Goal: Task Accomplishment & Management: Manage account settings

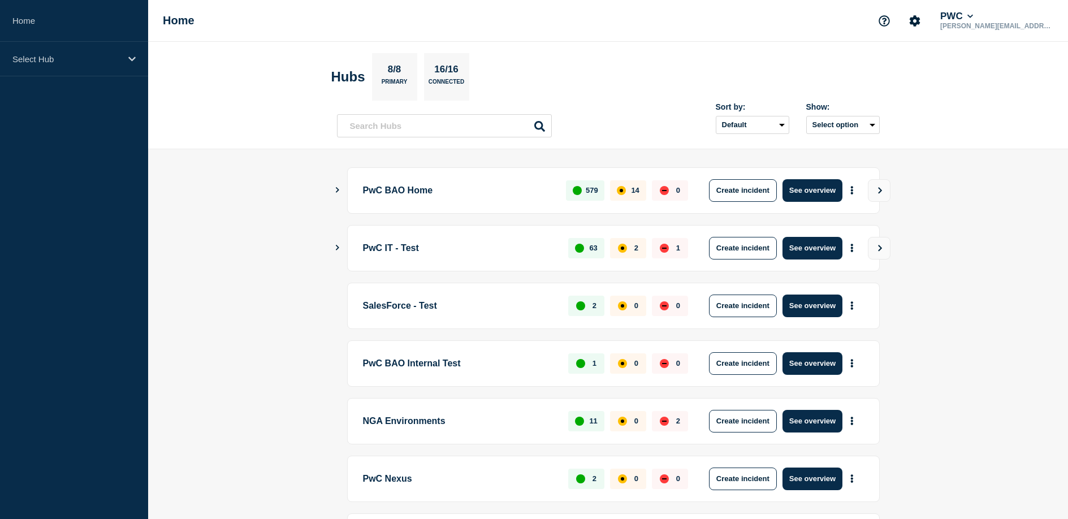
click at [337, 187] on icon "Show Connected Hubs" at bounding box center [337, 190] width 7 height 6
click at [337, 188] on icon "Show Connected Hubs" at bounding box center [338, 189] width 6 height 7
click at [79, 64] on div "Select Hub" at bounding box center [74, 59] width 148 height 34
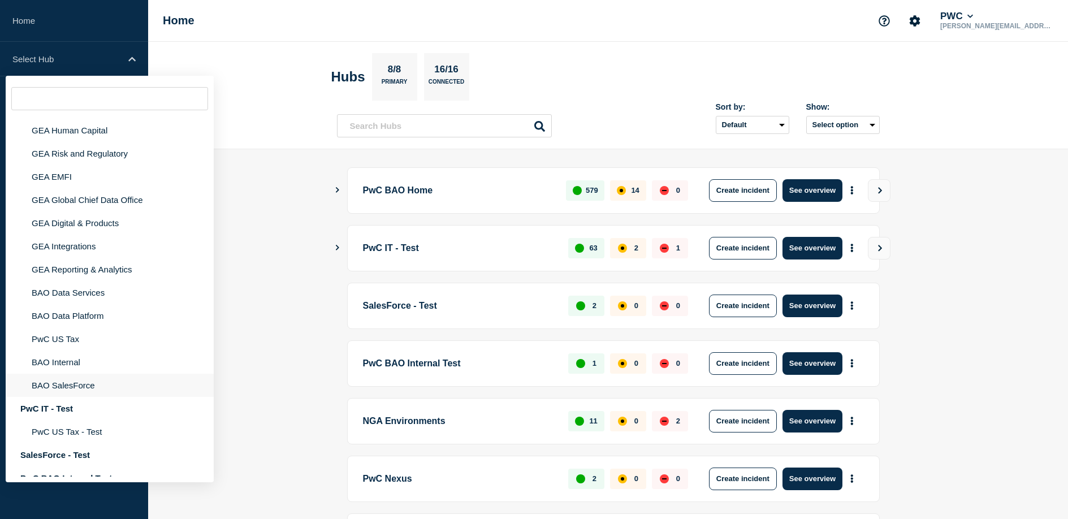
scroll to position [91, 0]
click at [79, 373] on li "BAO Internal" at bounding box center [110, 360] width 208 height 23
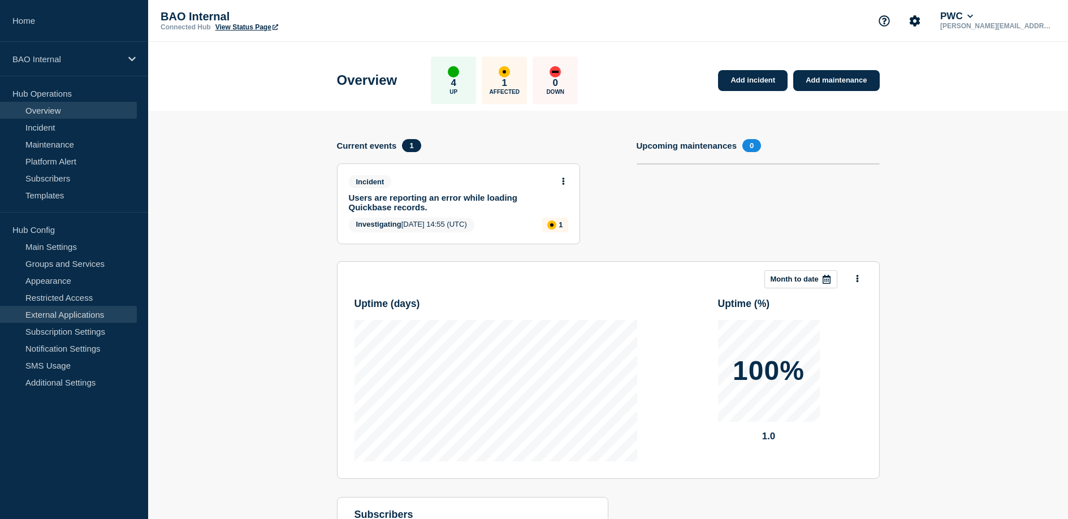
click at [51, 318] on link "External Applications" at bounding box center [68, 314] width 137 height 17
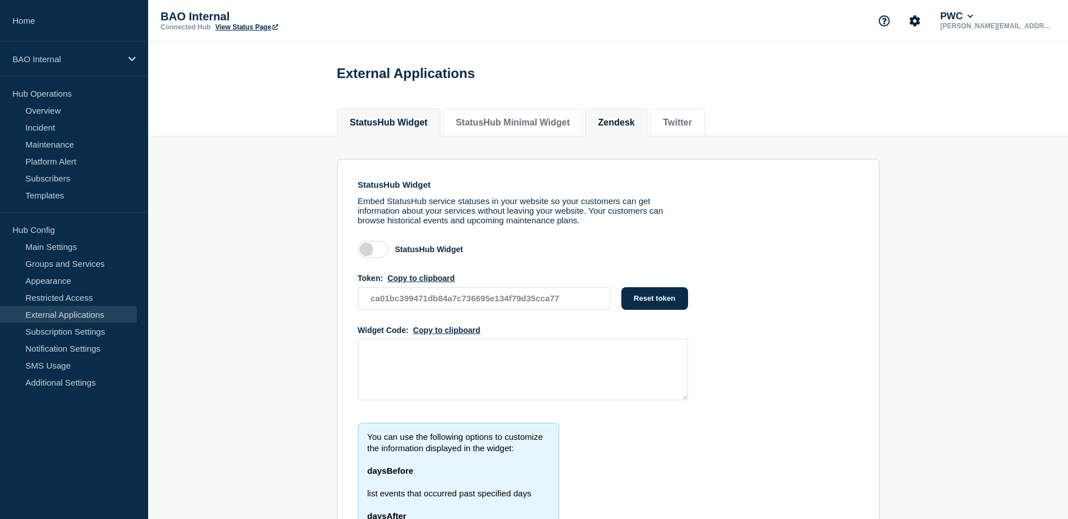
click at [616, 123] on button "Zendesk" at bounding box center [616, 123] width 37 height 10
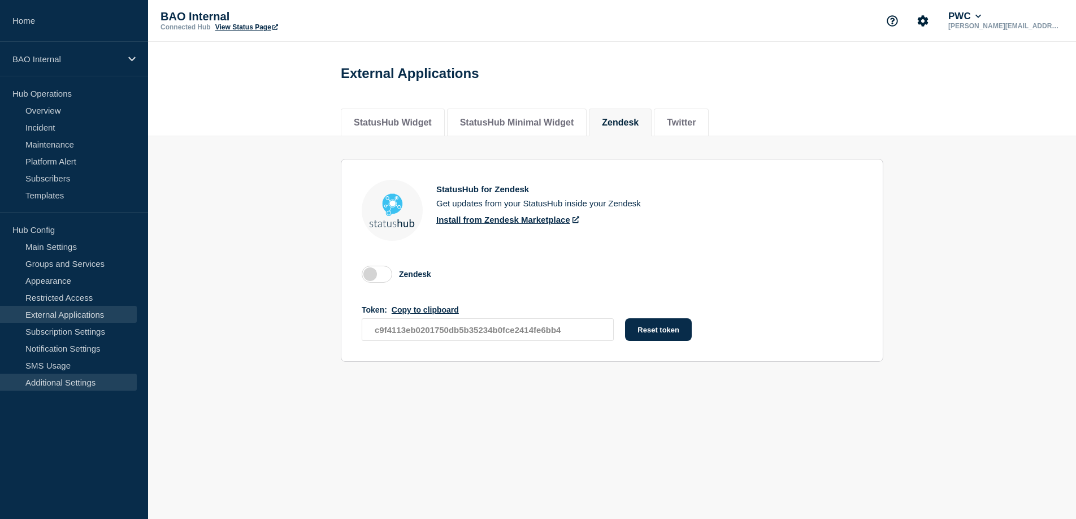
click at [75, 380] on link "Additional Settings" at bounding box center [68, 382] width 137 height 17
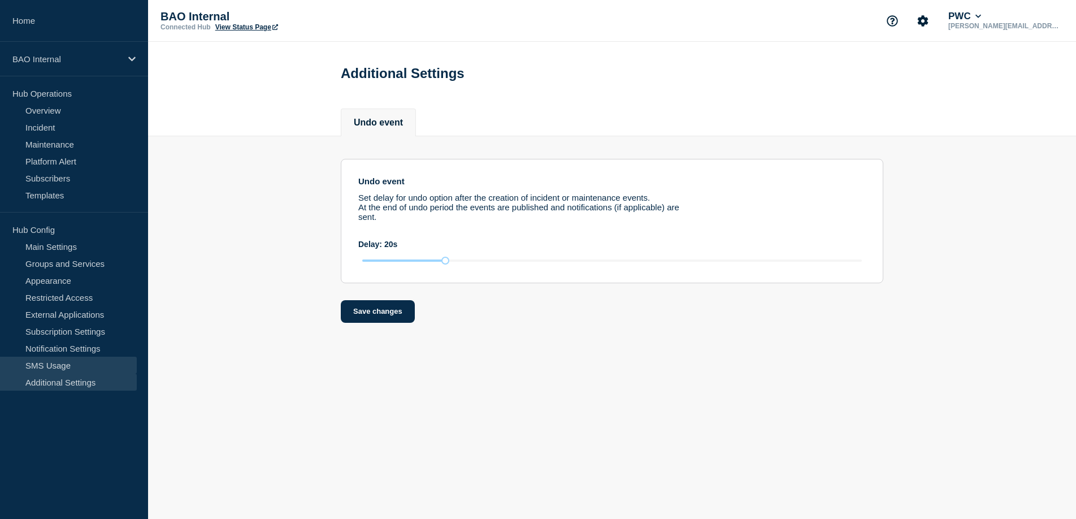
click at [68, 361] on link "SMS Usage" at bounding box center [68, 365] width 137 height 17
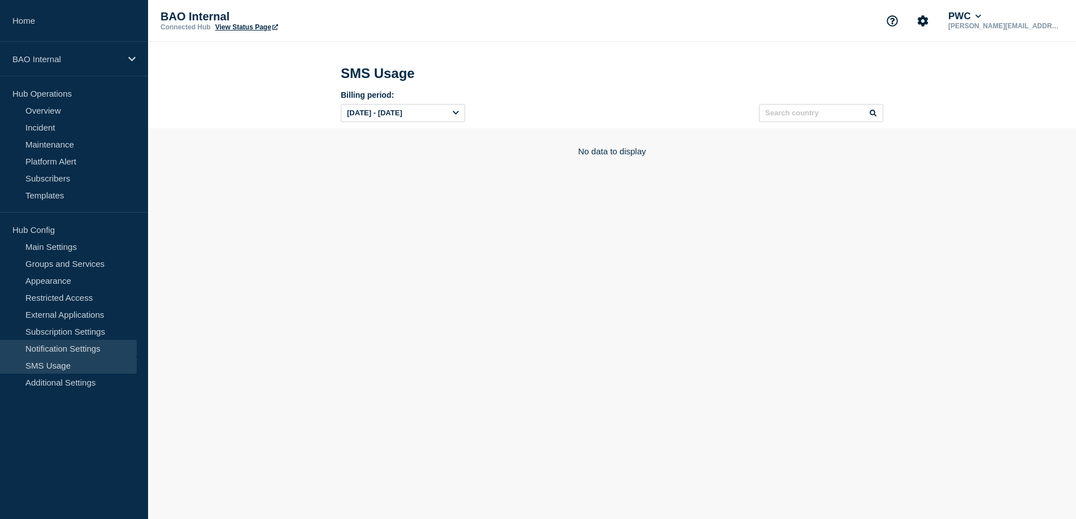
click at [70, 347] on link "Notification Settings" at bounding box center [68, 348] width 137 height 17
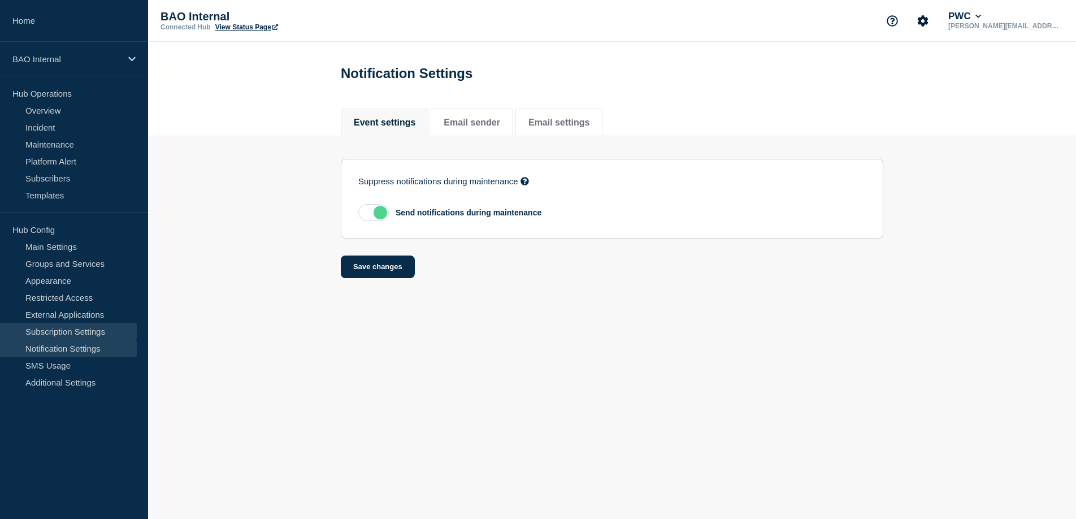
click at [72, 330] on link "Subscription Settings" at bounding box center [68, 331] width 137 height 17
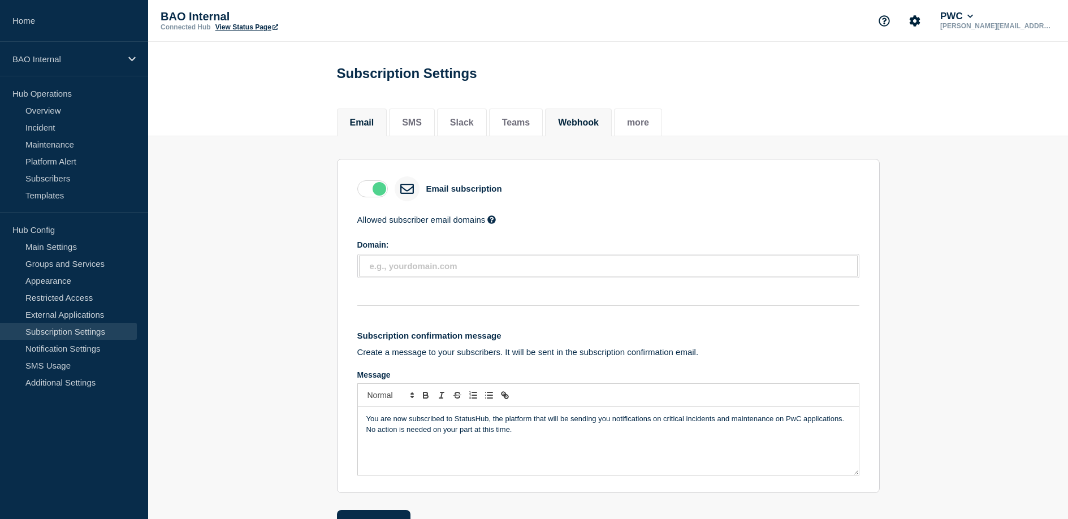
click at [567, 122] on button "Webhook" at bounding box center [578, 123] width 41 height 10
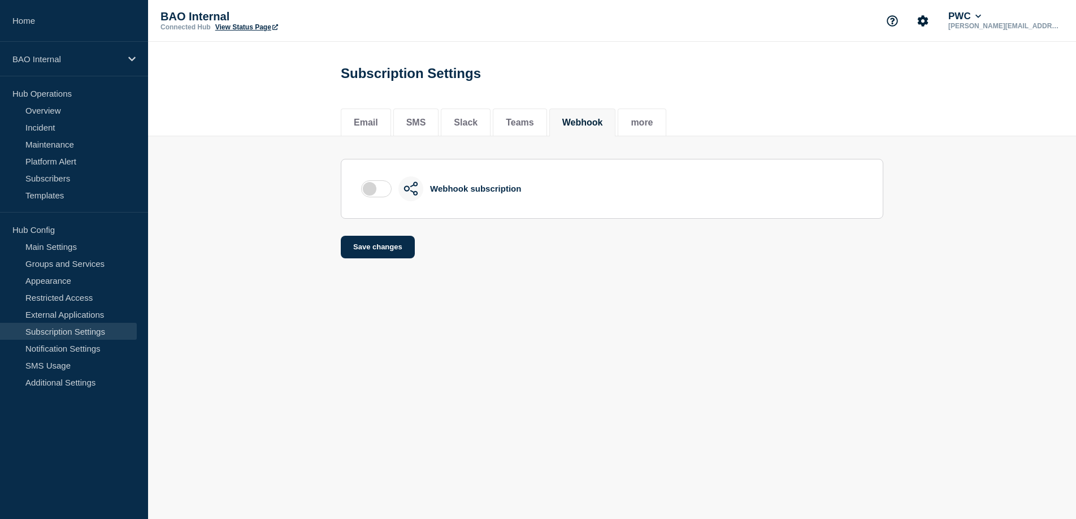
click at [365, 194] on label at bounding box center [376, 188] width 31 height 17
click at [0, 0] on input "checkbox" at bounding box center [0, 0] width 0 height 0
click at [369, 193] on label at bounding box center [376, 188] width 31 height 17
click at [0, 0] on input "checkbox" at bounding box center [0, 0] width 0 height 0
click at [509, 124] on button "Teams" at bounding box center [520, 123] width 28 height 10
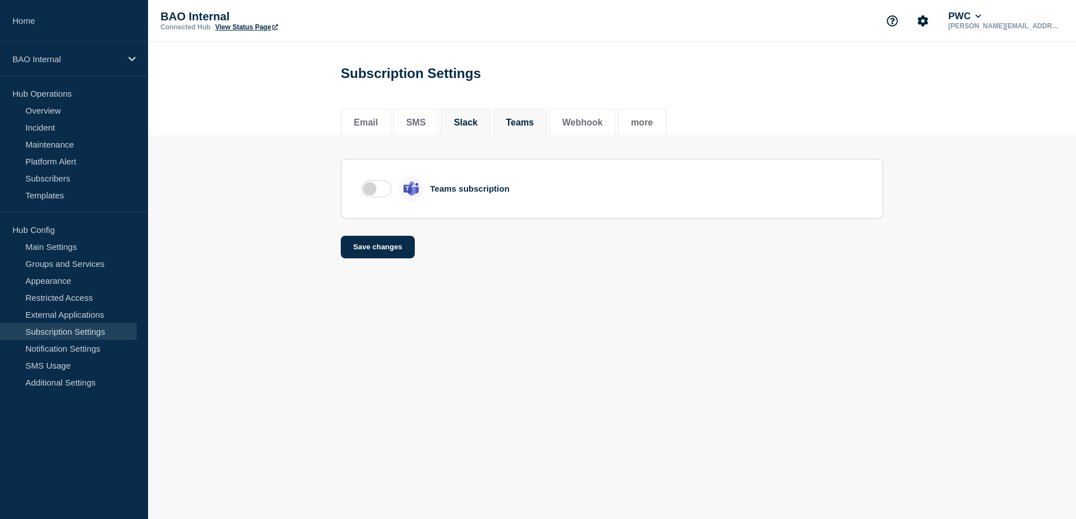
click at [472, 126] on button "Slack" at bounding box center [466, 123] width 24 height 10
click at [421, 126] on button "SMS" at bounding box center [416, 123] width 20 height 10
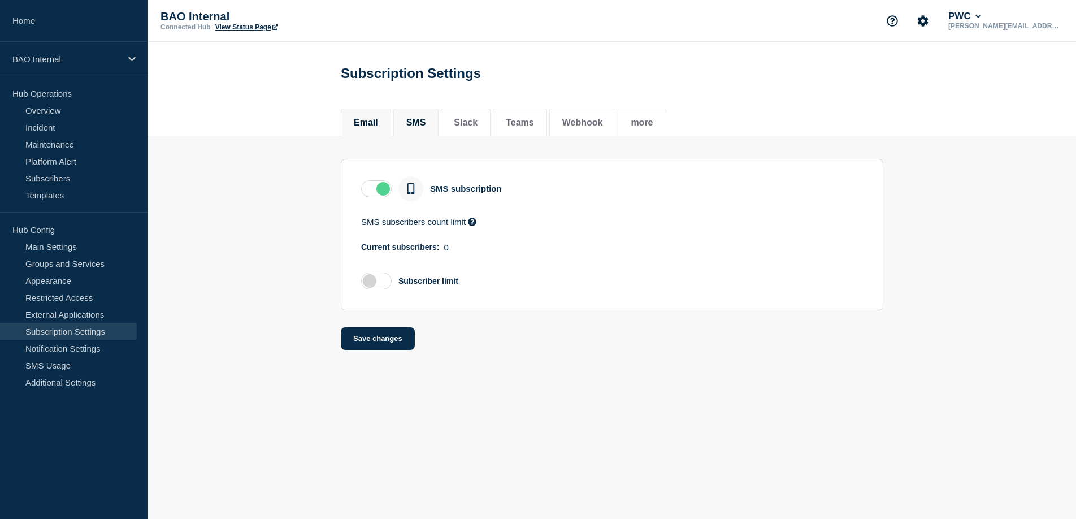
click at [373, 124] on button "Email" at bounding box center [366, 123] width 24 height 10
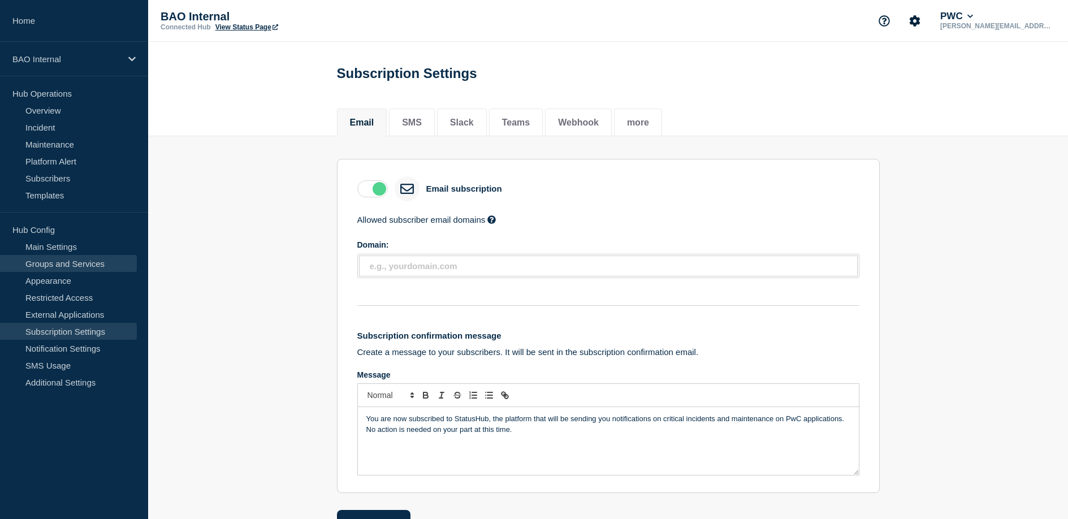
click at [66, 265] on link "Groups and Services" at bounding box center [68, 263] width 137 height 17
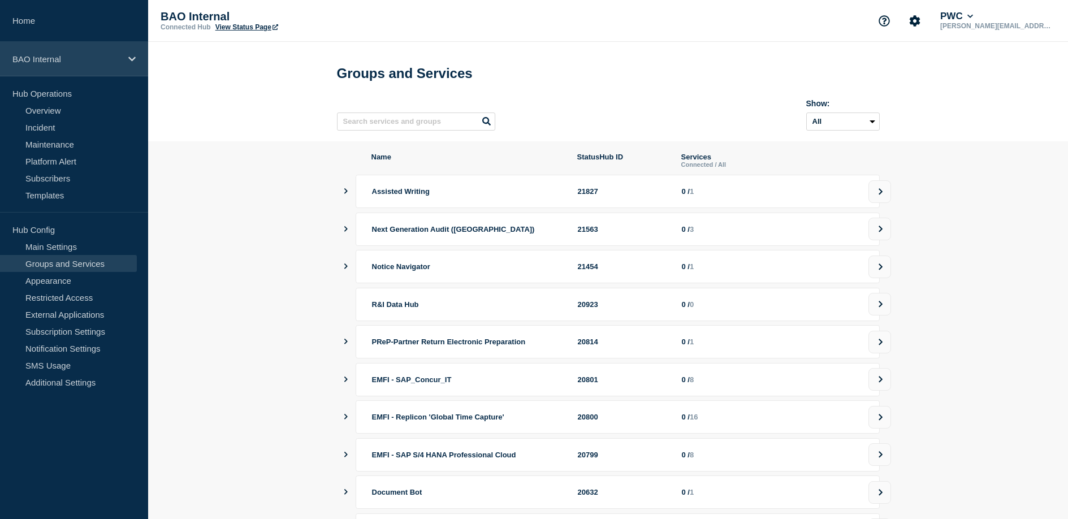
click at [37, 54] on p "BAO Internal" at bounding box center [66, 59] width 109 height 10
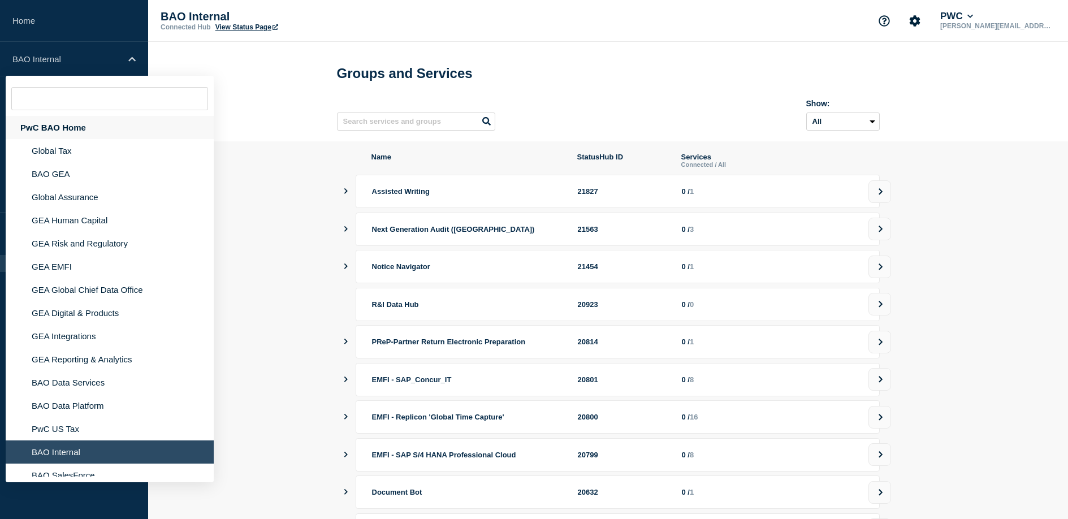
click at [49, 130] on div "PwC BAO Home" at bounding box center [110, 127] width 208 height 23
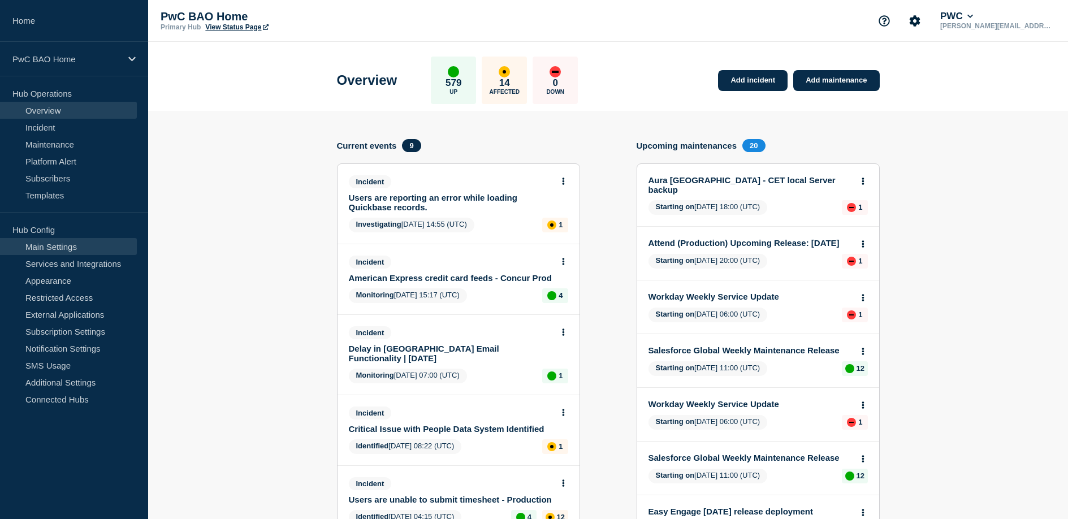
click at [66, 243] on link "Main Settings" at bounding box center [68, 246] width 137 height 17
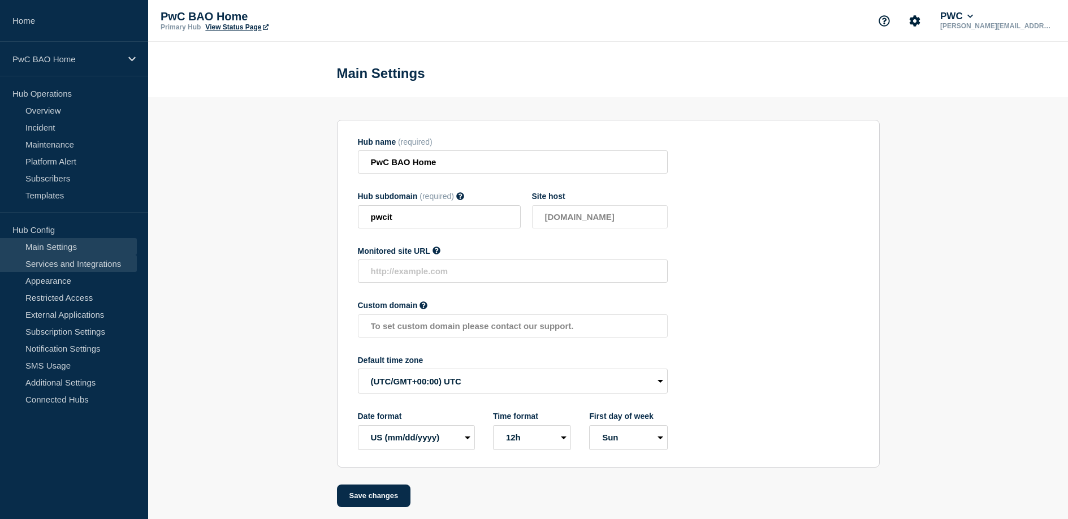
click at [63, 263] on link "Services and Integrations" at bounding box center [68, 263] width 137 height 17
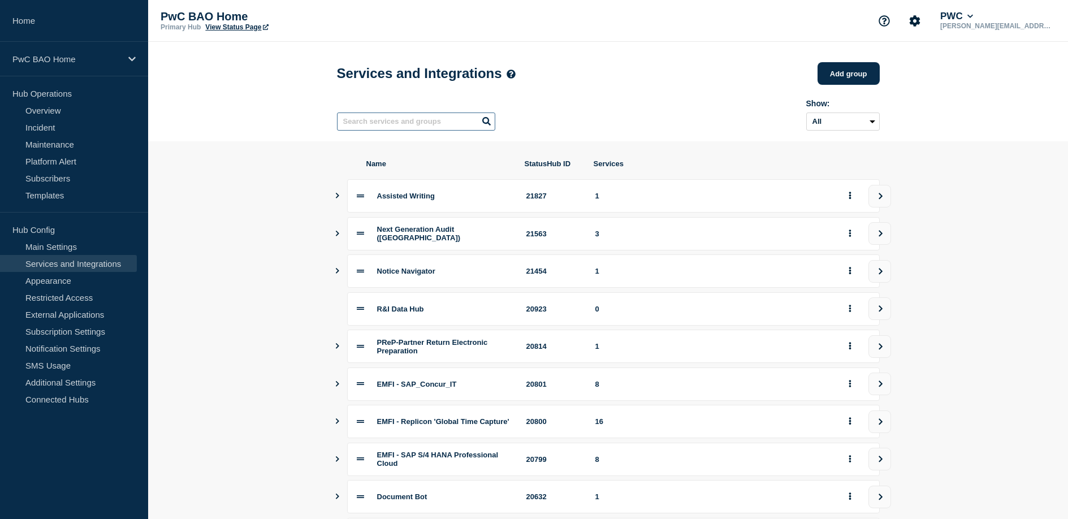
click at [433, 122] on input "text" at bounding box center [416, 121] width 158 height 18
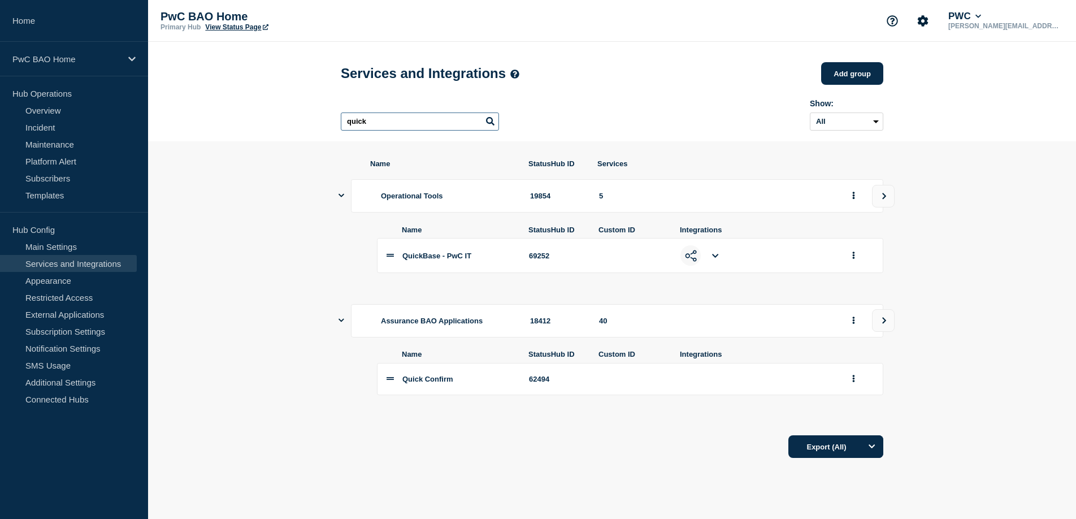
type input "quick"
click at [717, 259] on icon at bounding box center [715, 255] width 6 height 7
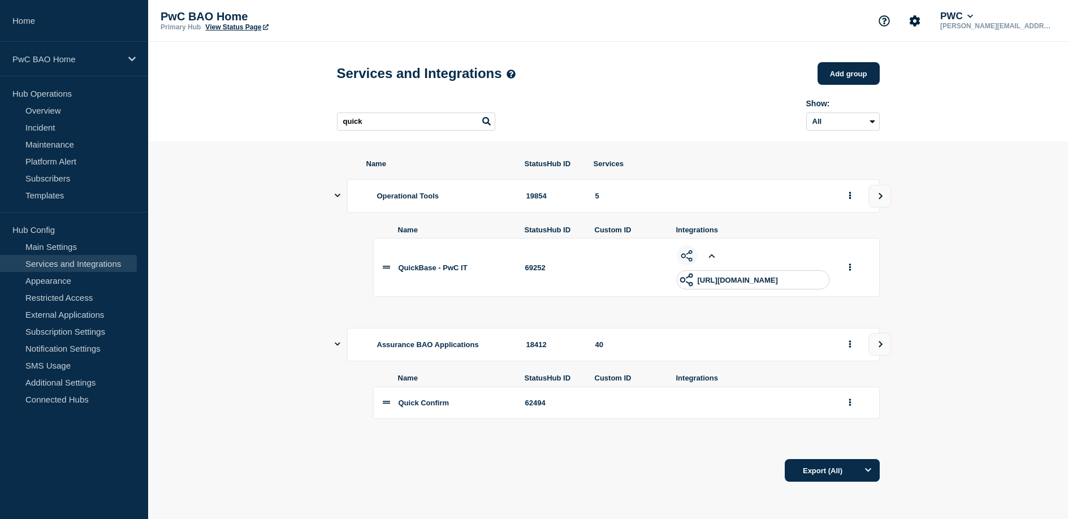
click at [709, 259] on icon at bounding box center [711, 255] width 6 height 7
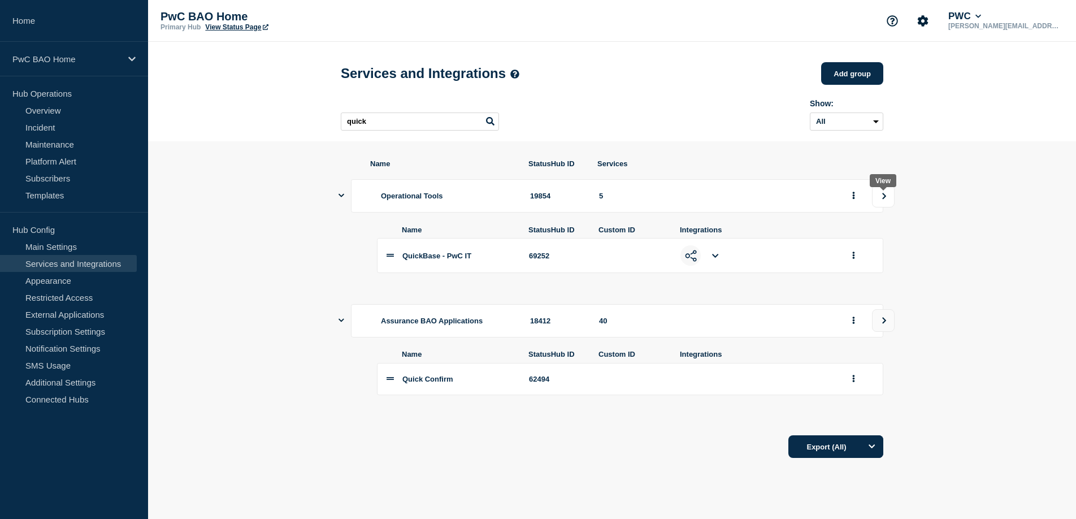
click at [882, 200] on icon "view group" at bounding box center [884, 196] width 7 height 7
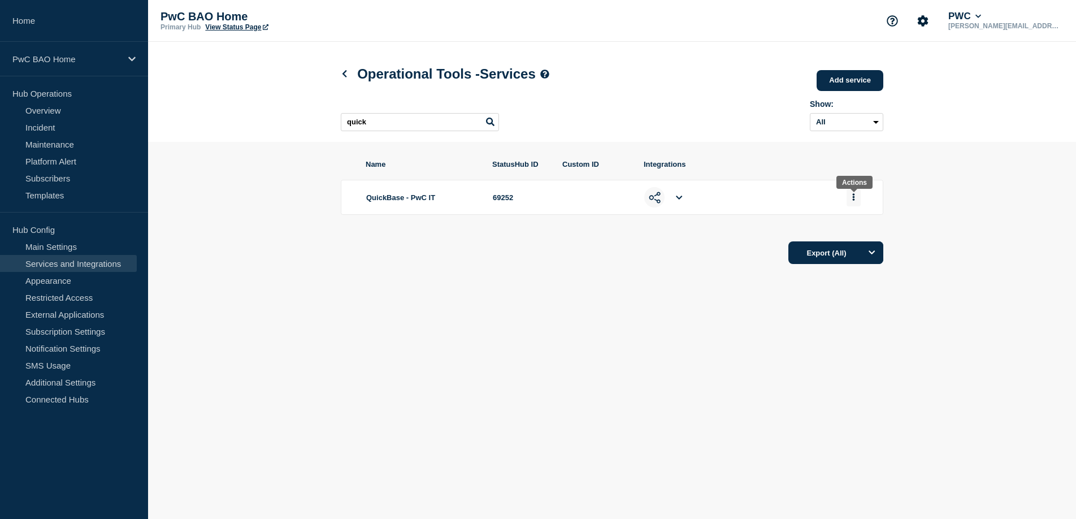
click at [851, 203] on button "group actions" at bounding box center [854, 198] width 14 height 18
click at [845, 226] on button "Edit" at bounding box center [860, 219] width 57 height 18
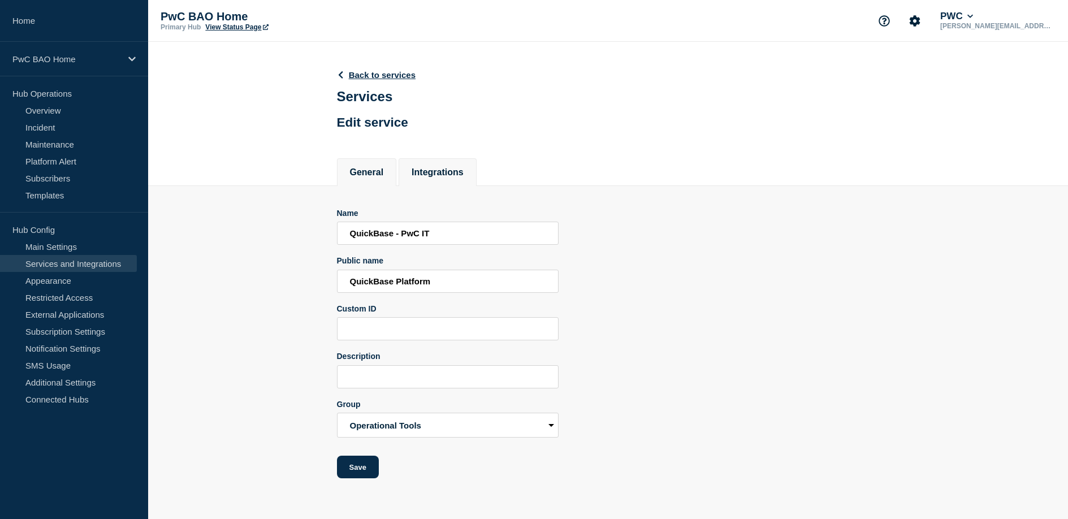
click at [462, 186] on li "Integrations" at bounding box center [438, 172] width 78 height 28
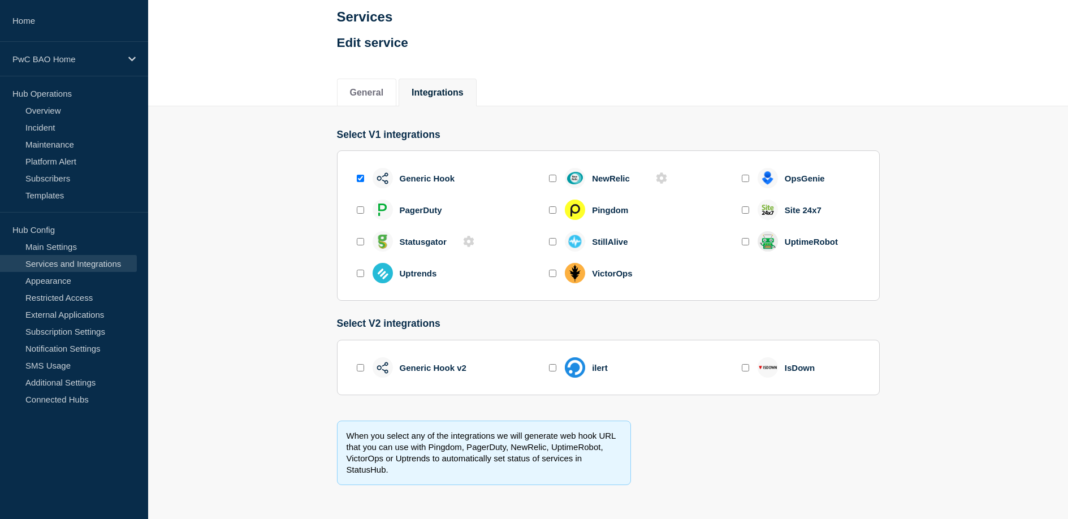
scroll to position [90, 0]
click at [358, 79] on li "General" at bounding box center [367, 93] width 60 height 28
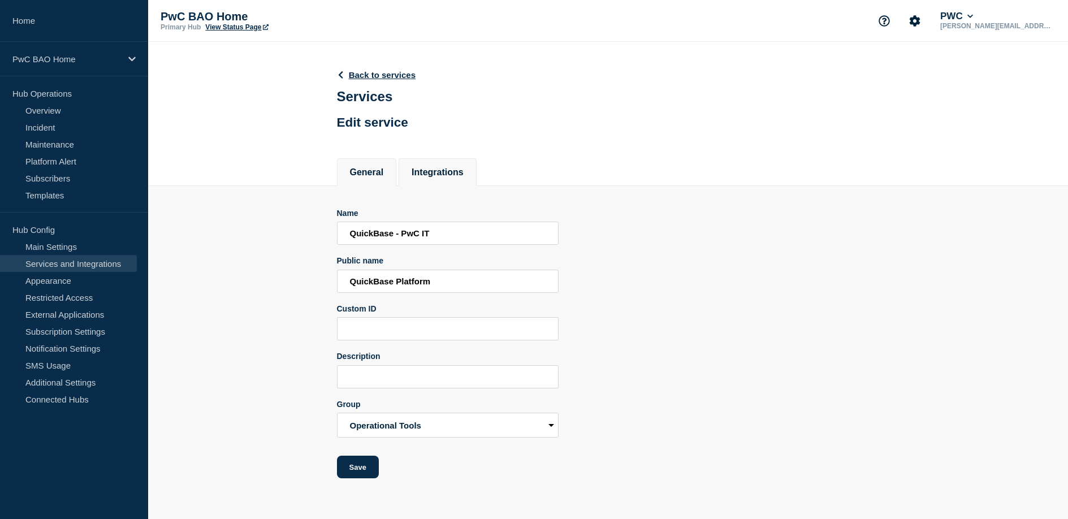
click at [431, 170] on li "Integrations" at bounding box center [438, 172] width 78 height 28
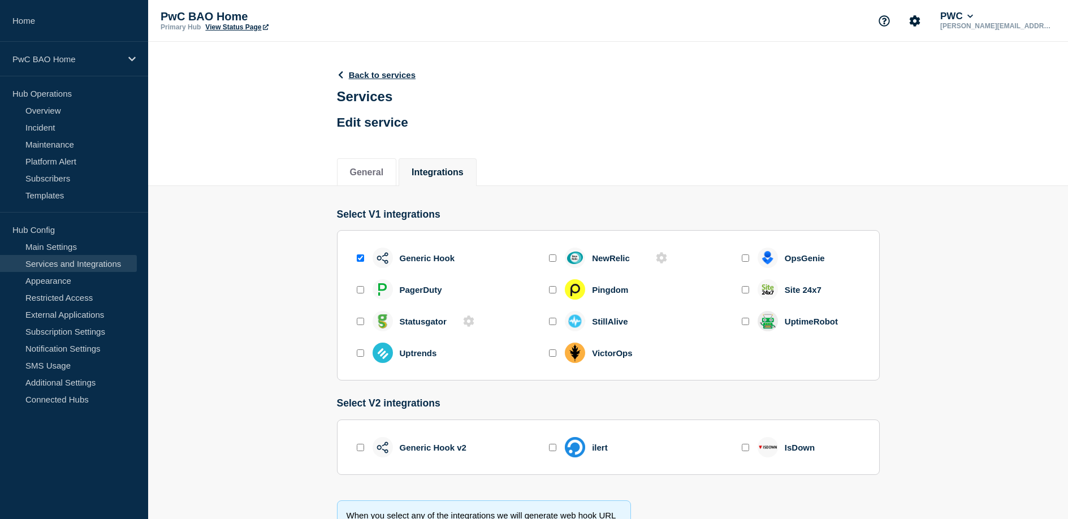
click at [360, 262] on input "enable generic_hook" at bounding box center [360, 257] width 7 height 7
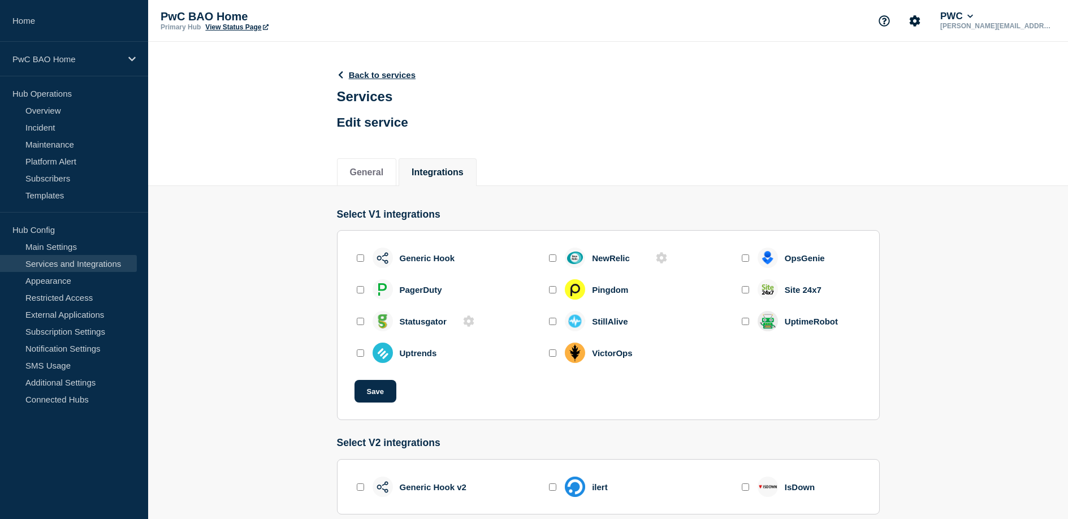
click at [360, 262] on input "enable generic_hook" at bounding box center [360, 257] width 7 height 7
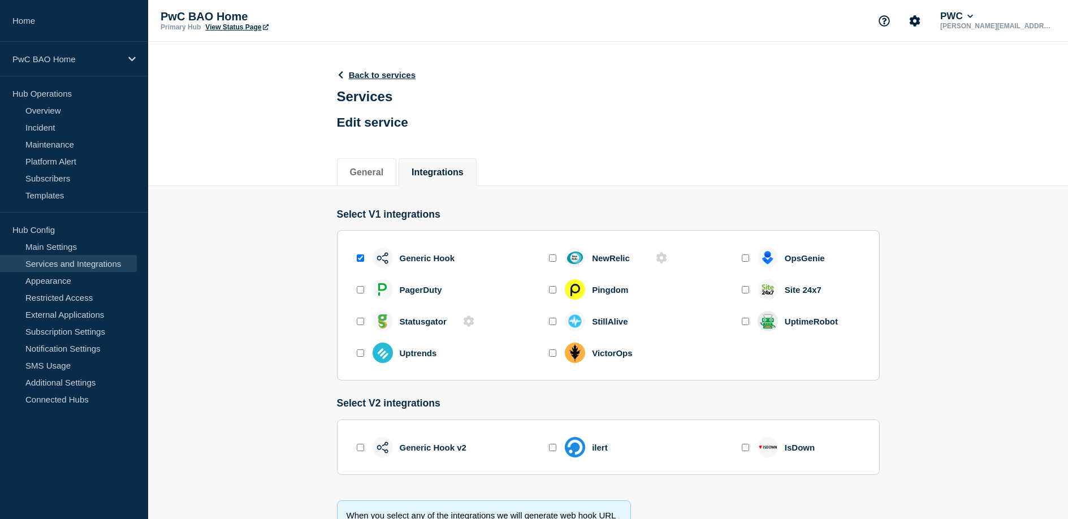
click at [360, 262] on input "enable generic_hook" at bounding box center [360, 257] width 7 height 7
checkbox input "false"
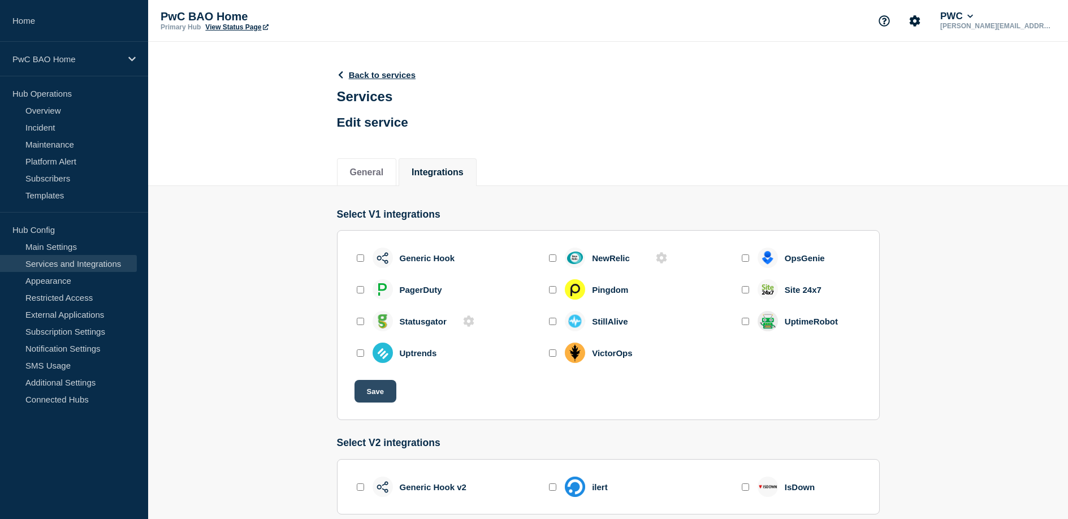
click at [382, 402] on button "Save" at bounding box center [375, 391] width 42 height 23
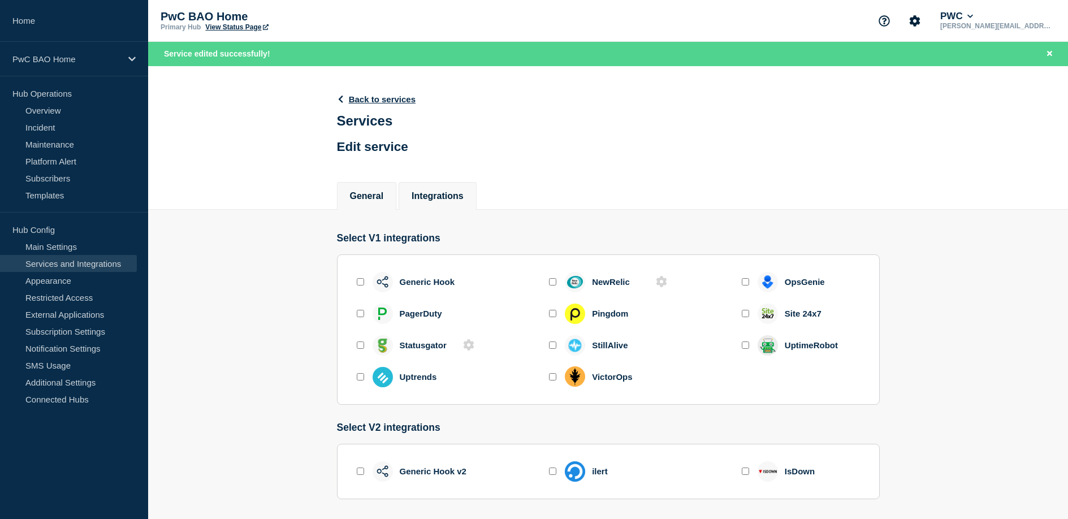
click at [367, 201] on button "General" at bounding box center [367, 196] width 34 height 10
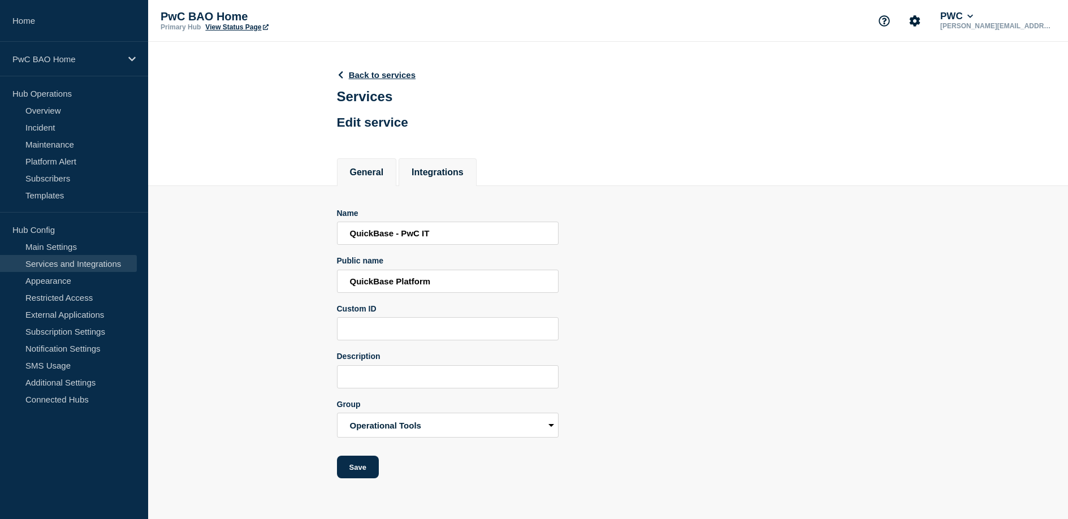
click at [418, 164] on li "Integrations" at bounding box center [438, 172] width 78 height 28
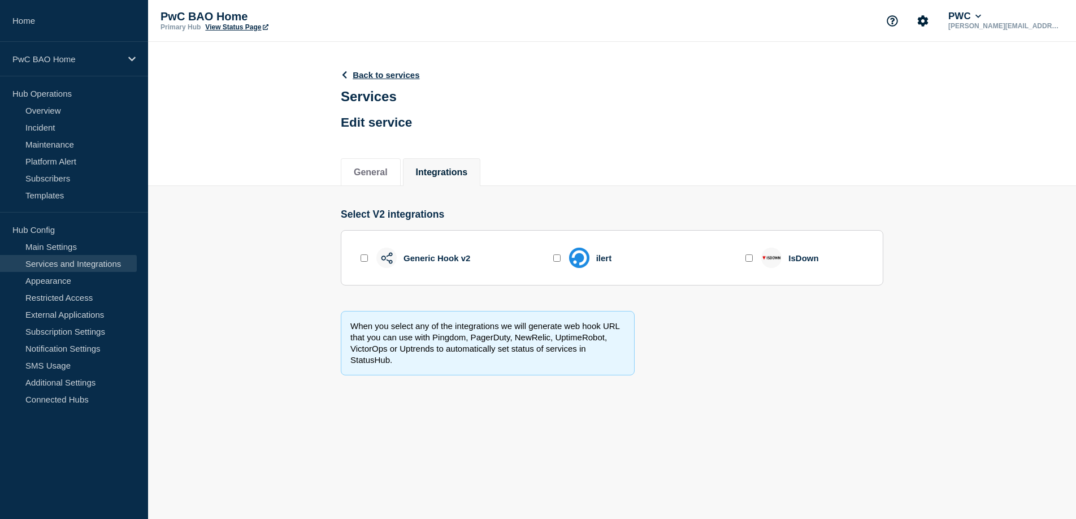
click at [427, 174] on button "Integrations" at bounding box center [442, 172] width 52 height 10
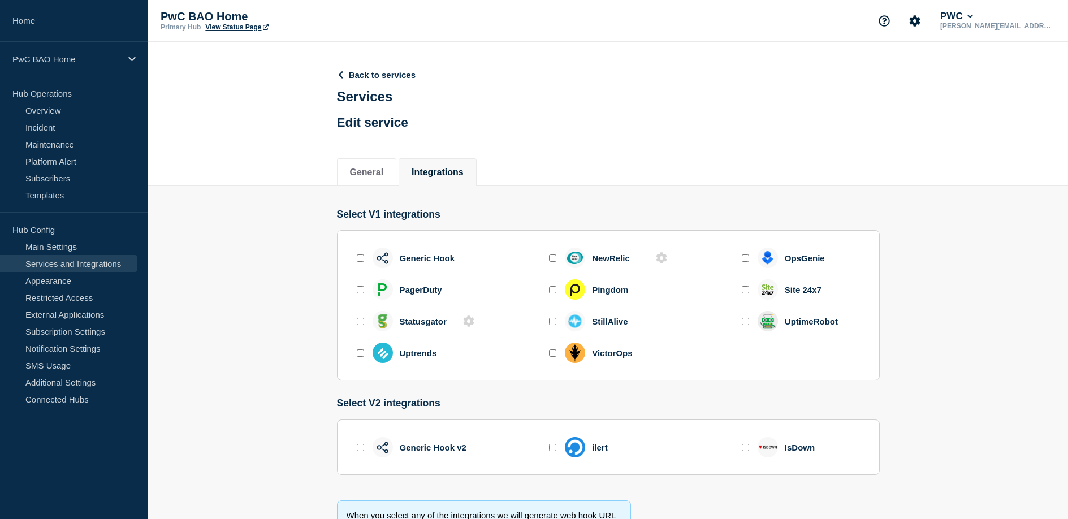
click at [364, 453] on div at bounding box center [359, 447] width 11 height 11
click at [357, 451] on input "enable generic_hook_v2" at bounding box center [360, 447] width 7 height 7
checkbox input "true"
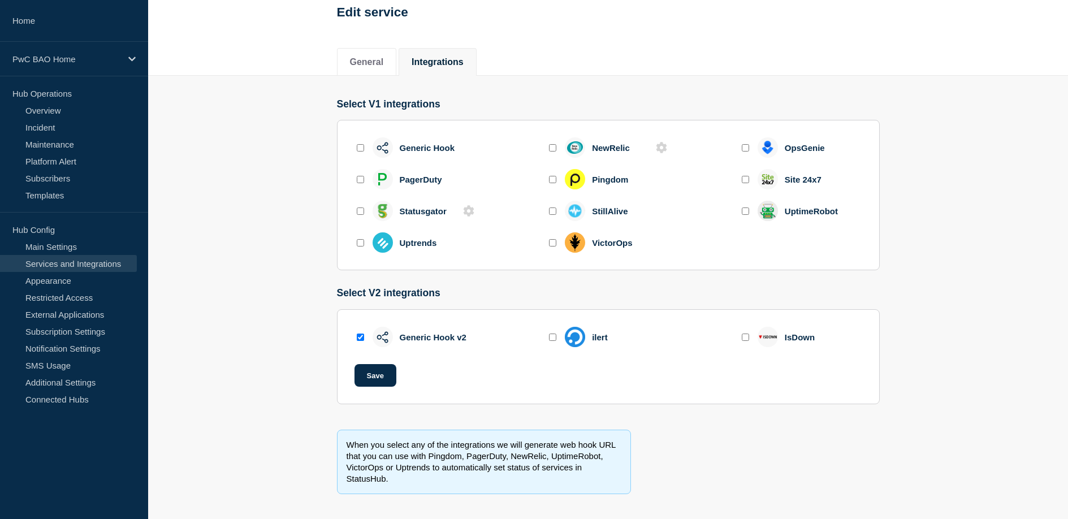
scroll to position [119, 0]
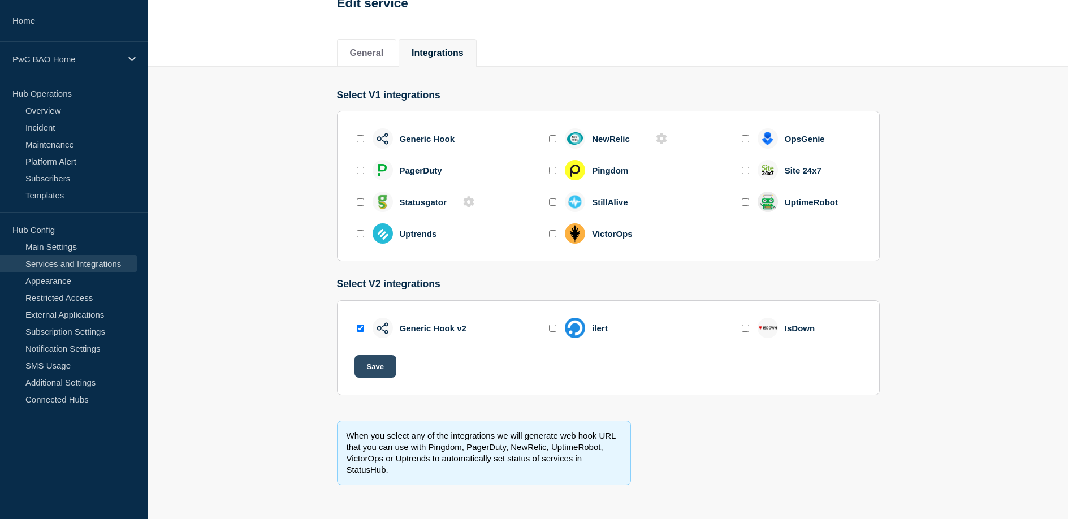
click at [368, 378] on button "Save" at bounding box center [375, 366] width 42 height 23
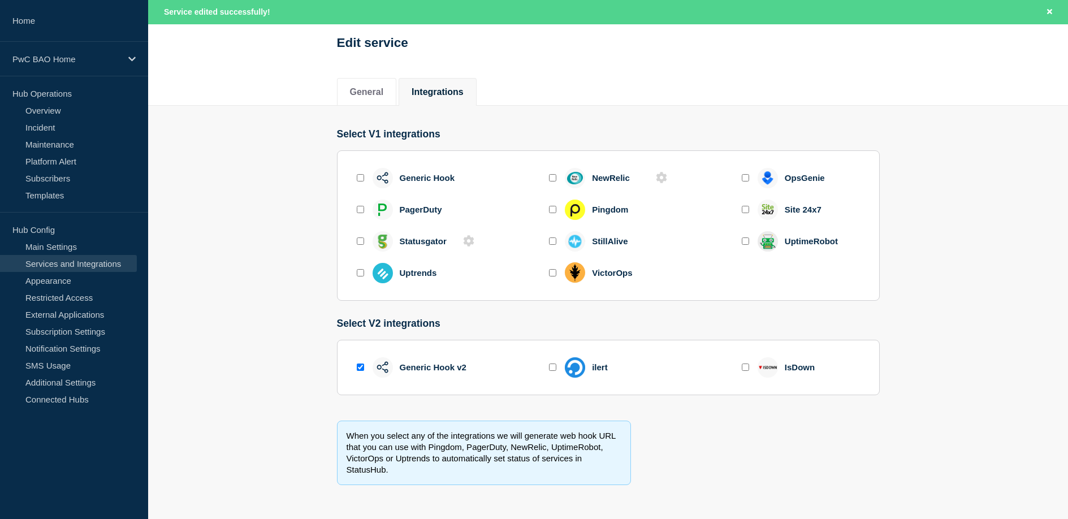
scroll to position [114, 0]
click at [376, 93] on button "General" at bounding box center [367, 92] width 34 height 10
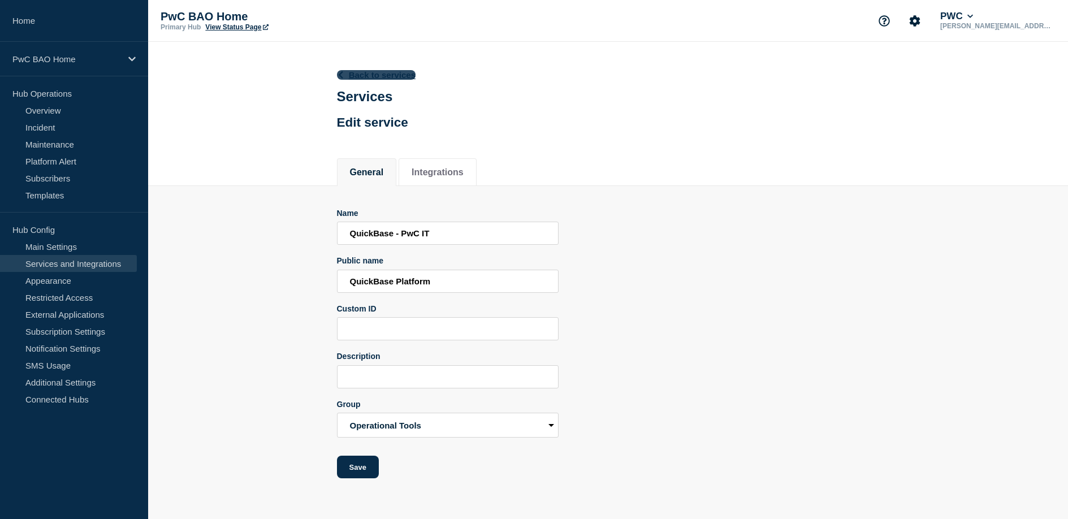
click at [367, 73] on link "Back to services" at bounding box center [376, 75] width 79 height 10
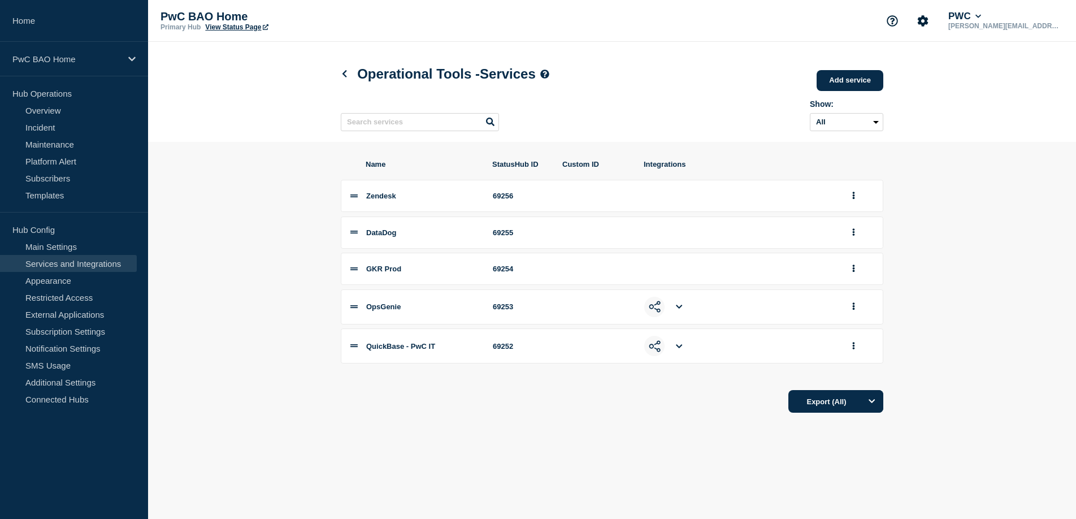
click at [680, 348] on icon at bounding box center [679, 346] width 6 height 4
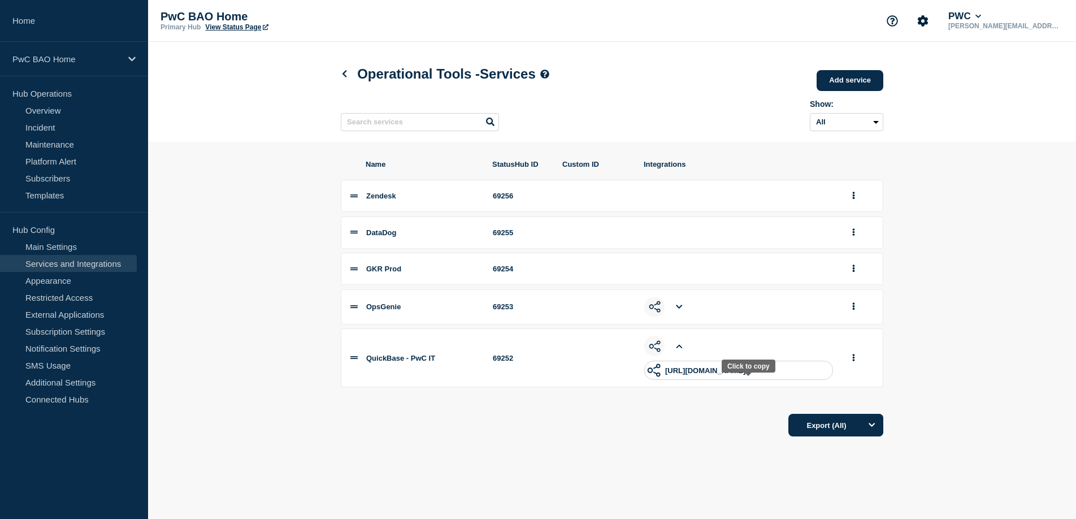
click at [688, 375] on p "https://app.statushub.io/hooks/generic_hook_v2?token=0a1cda91-9d34-4e62-a1d8-10…" at bounding box center [705, 370] width 80 height 8
click at [226, 28] on link "View Status Page" at bounding box center [236, 27] width 63 height 8
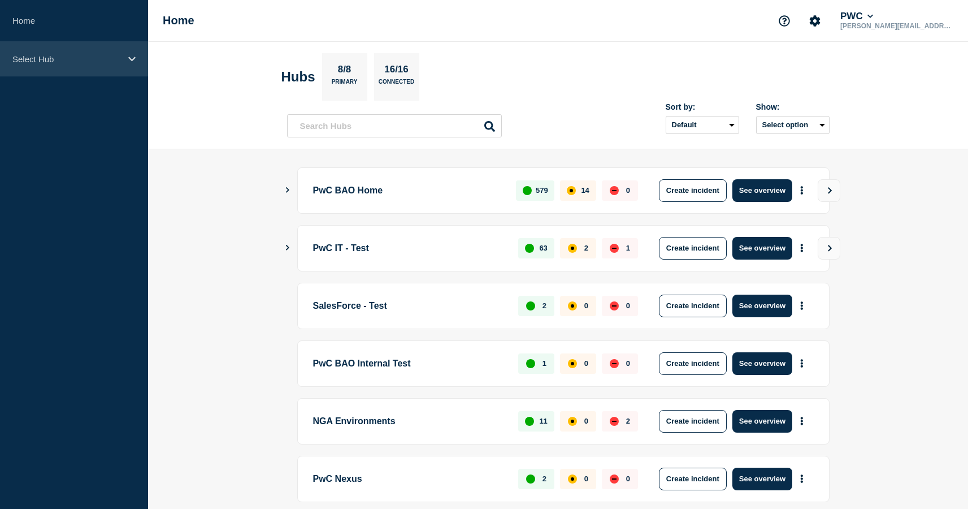
click at [81, 70] on div "Select Hub" at bounding box center [74, 59] width 148 height 34
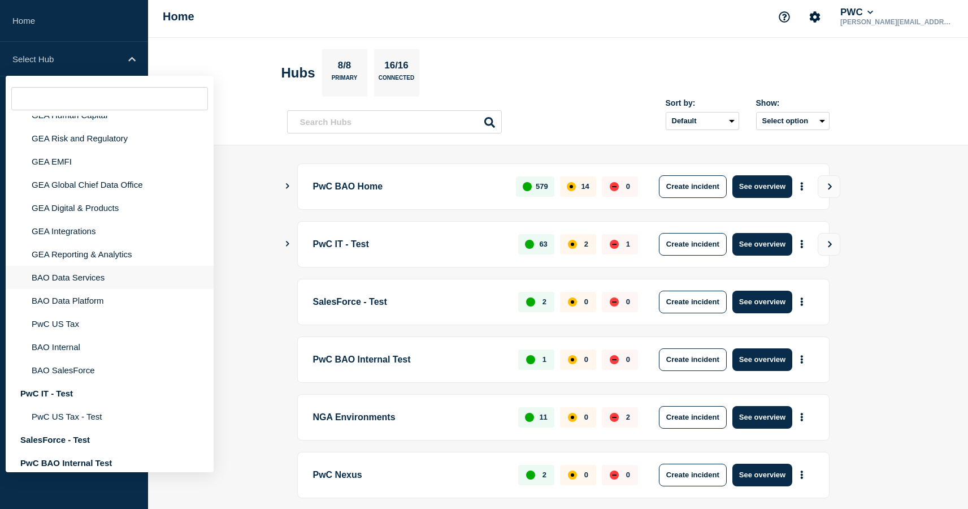
scroll to position [101, 0]
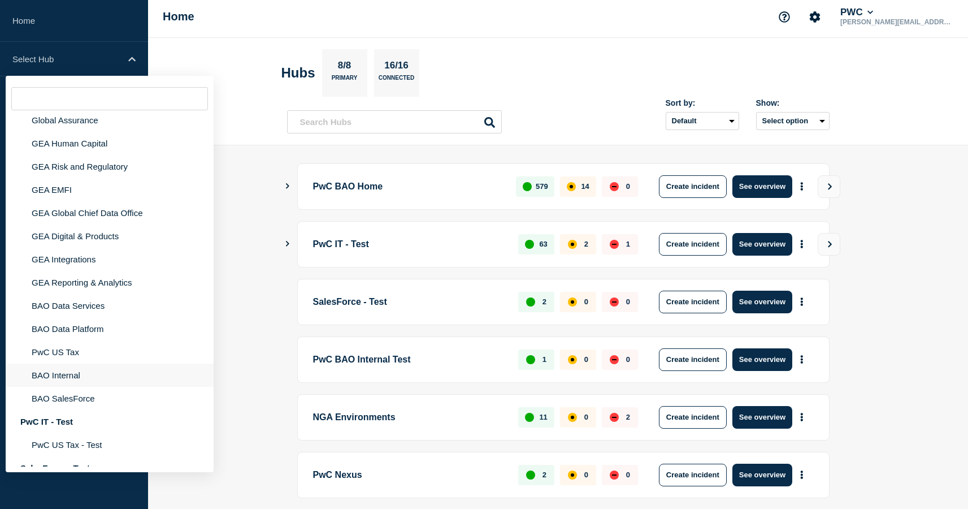
click at [98, 387] on li "BAO Internal" at bounding box center [110, 374] width 208 height 23
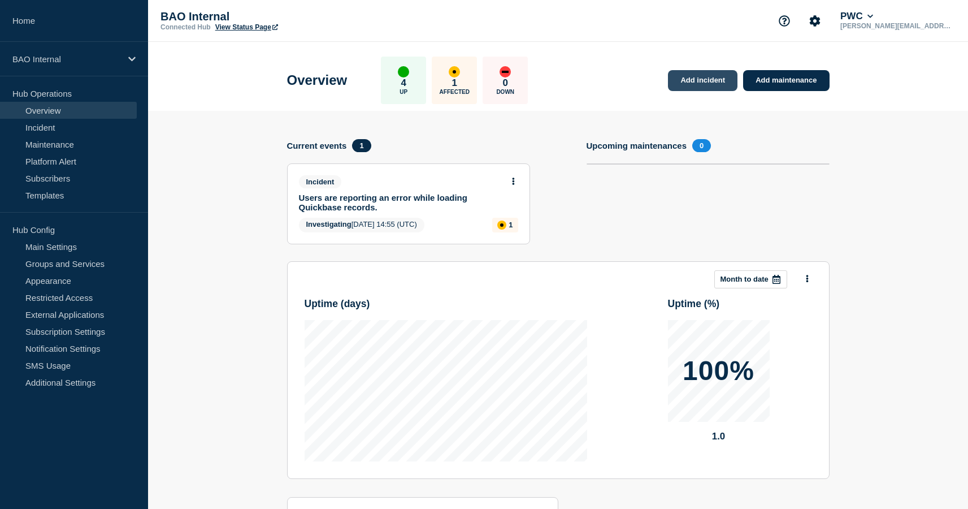
click at [726, 84] on link "Add incident" at bounding box center [703, 80] width 70 height 21
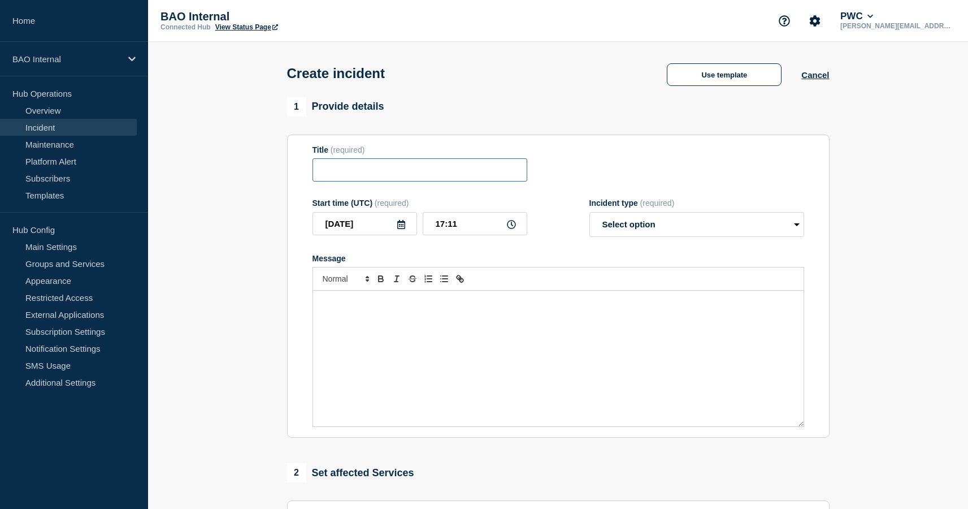
click at [402, 174] on input "Title" at bounding box center [420, 169] width 215 height 23
click at [804, 79] on button "Cancel" at bounding box center [816, 75] width 28 height 10
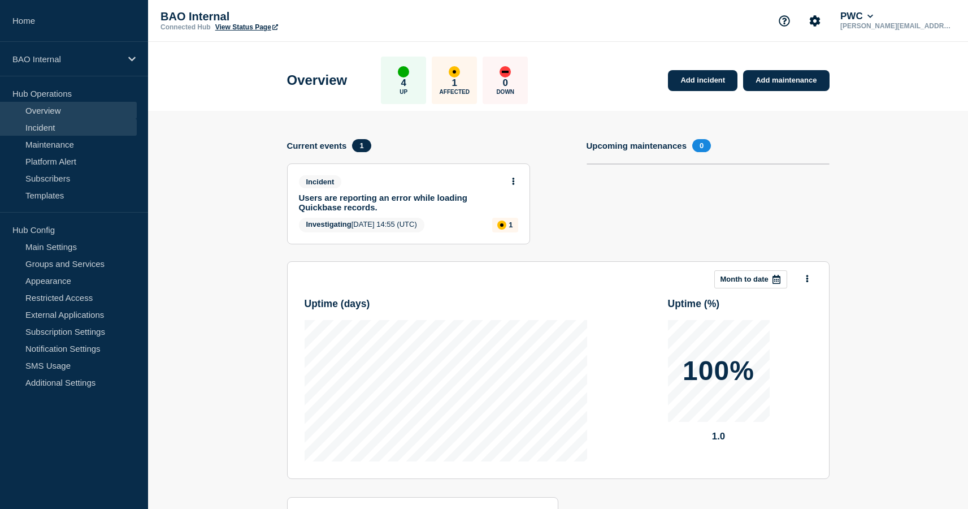
click at [51, 124] on link "Incident" at bounding box center [68, 127] width 137 height 17
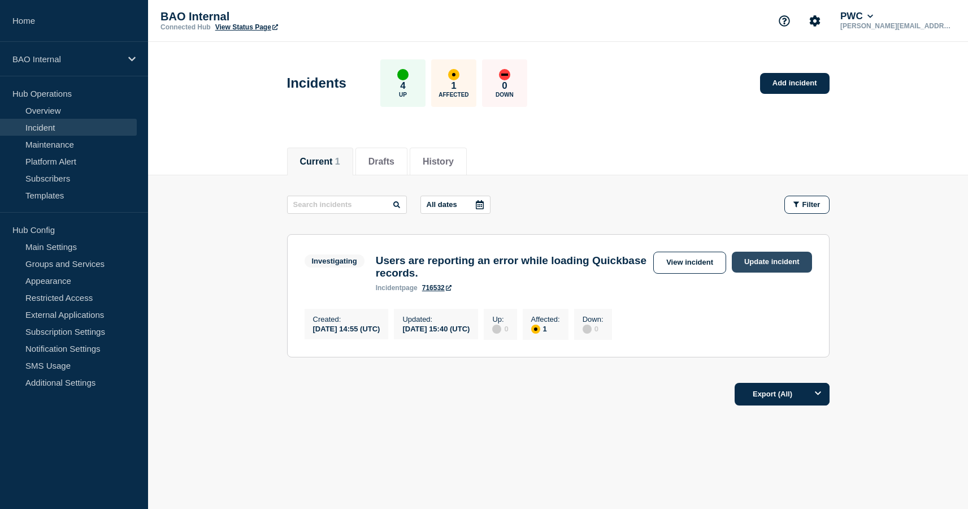
click at [785, 260] on link "Update incident" at bounding box center [772, 262] width 80 height 21
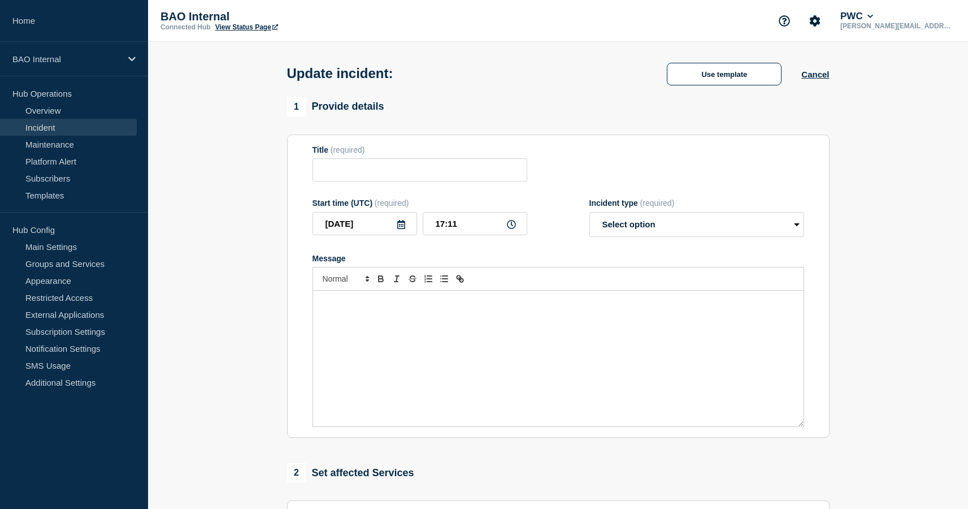
type input "Users are reporting an error while loading Quickbase records."
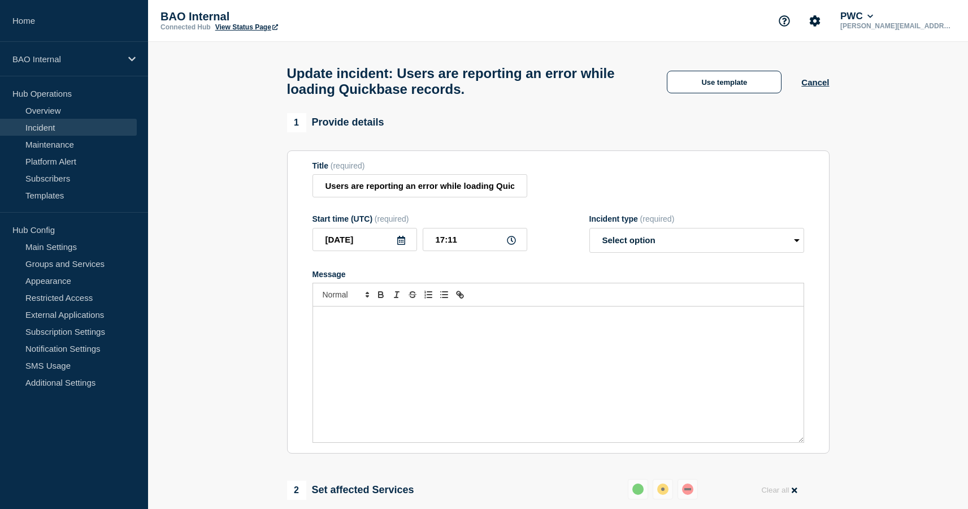
click at [356, 338] on div "Message" at bounding box center [558, 374] width 491 height 136
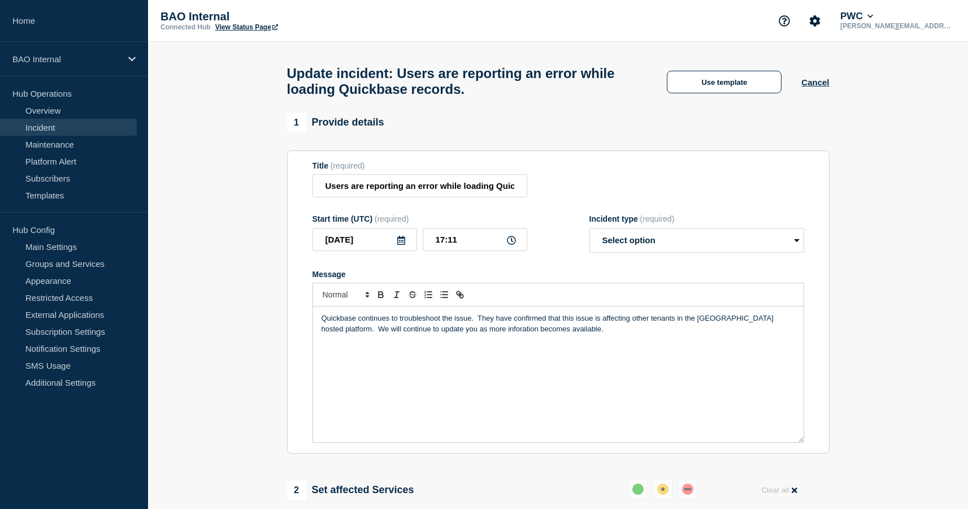
click at [443, 334] on p "Quickbase continues to troubleshoot the issue. They have confirmed that this is…" at bounding box center [559, 323] width 474 height 21
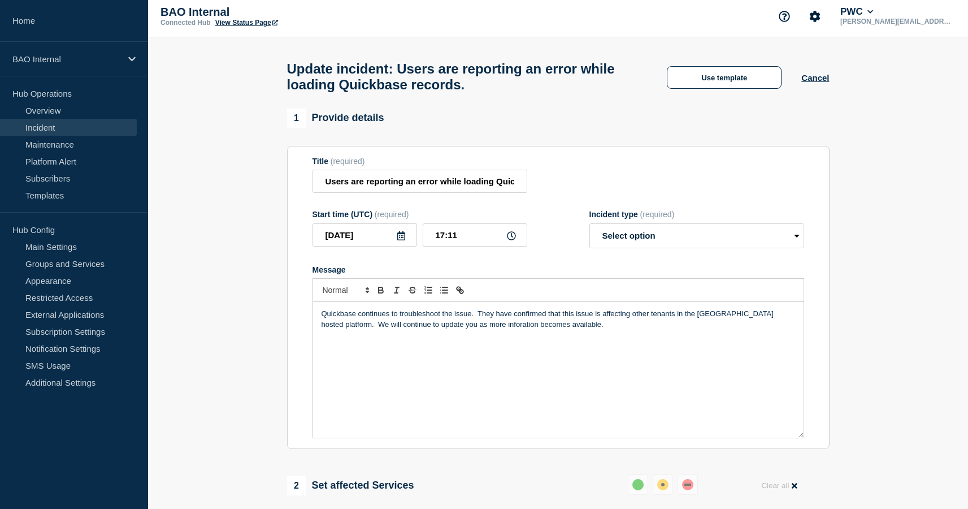
scroll to position [6, 0]
click at [543, 328] on p "Quickbase continues to troubleshoot the issue. They have confirmed that this is…" at bounding box center [559, 318] width 474 height 21
click at [760, 327] on p "Quickbase continues to troubleshoot the issue. They have confirmed that this is…" at bounding box center [559, 318] width 474 height 21
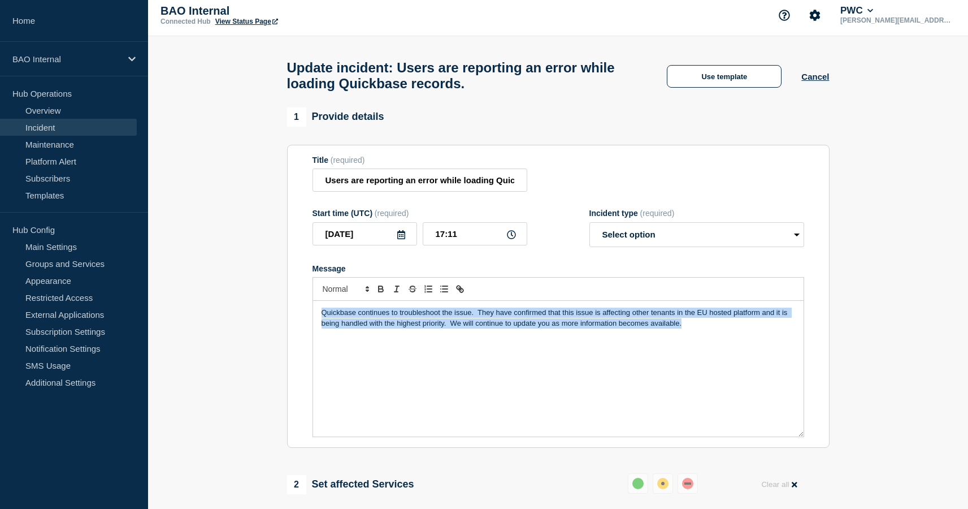
drag, startPoint x: 693, startPoint y: 338, endPoint x: 313, endPoint y: 324, distance: 380.7
click at [313, 324] on div "Quickbase continues to troubleshoot the issue. They have confirmed that this is…" at bounding box center [558, 369] width 491 height 136
copy p "Quickbase continues to troubleshoot the issue. They have confirmed that this is…"
click at [506, 375] on div "Quickbase continues to troubleshoot the issue. They have confirmed that this is…" at bounding box center [558, 369] width 491 height 136
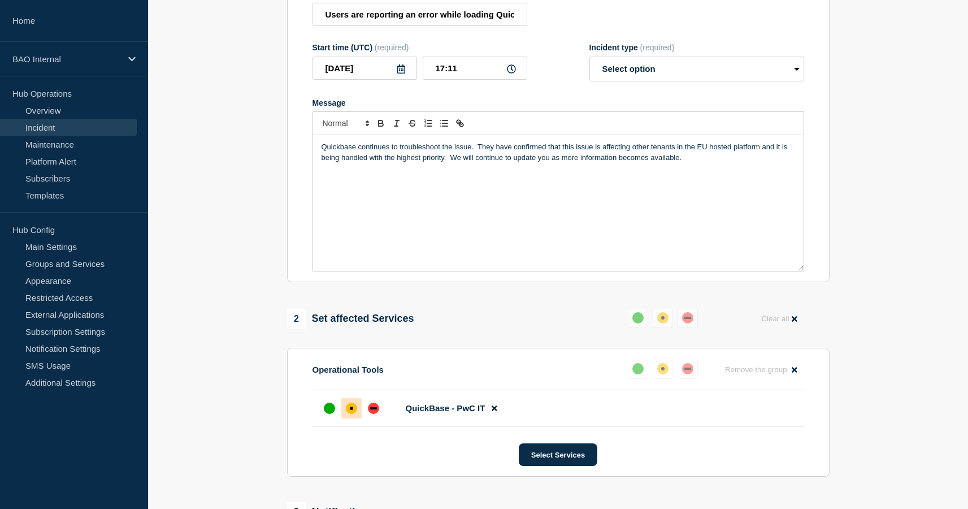
scroll to position [170, 0]
click at [379, 419] on div at bounding box center [373, 409] width 20 height 20
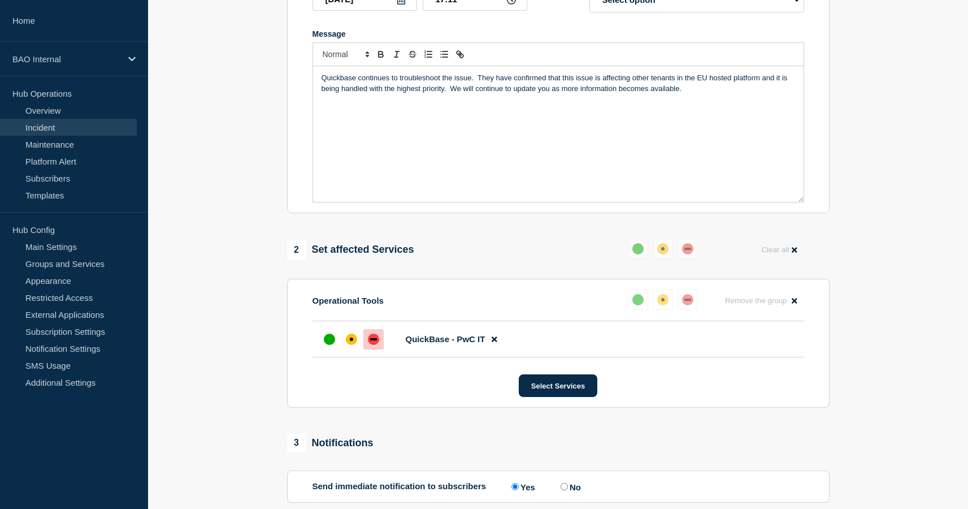
scroll to position [241, 0]
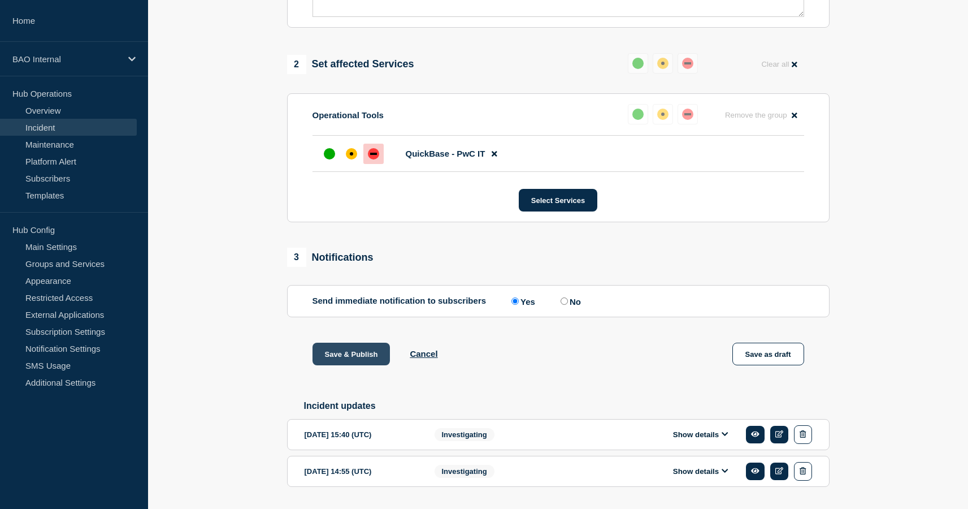
click at [352, 365] on button "Save & Publish" at bounding box center [352, 354] width 78 height 23
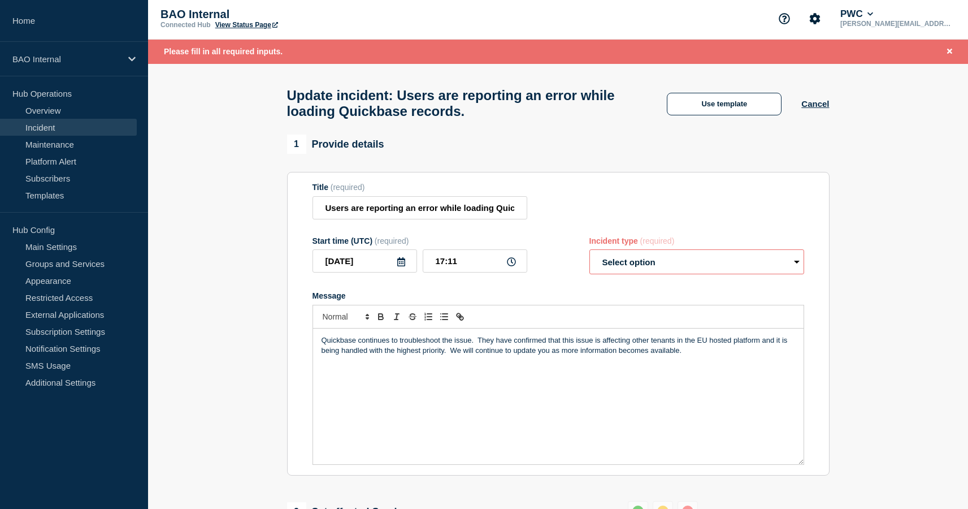
scroll to position [0, 0]
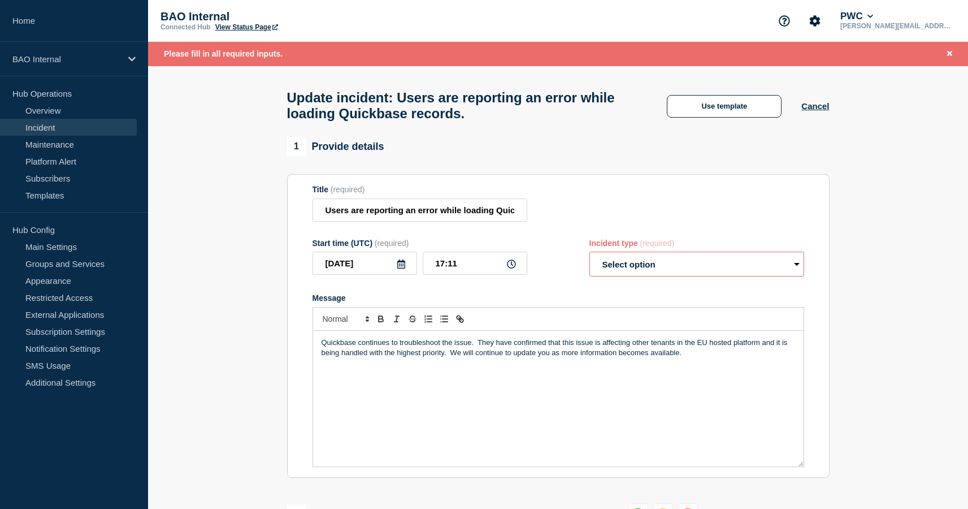
click at [616, 270] on select "Select option Investigating Identified Monitoring Resolved" at bounding box center [697, 264] width 215 height 25
select select "investigating"
click at [590, 262] on select "Select option Investigating Identified Monitoring Resolved" at bounding box center [697, 264] width 215 height 25
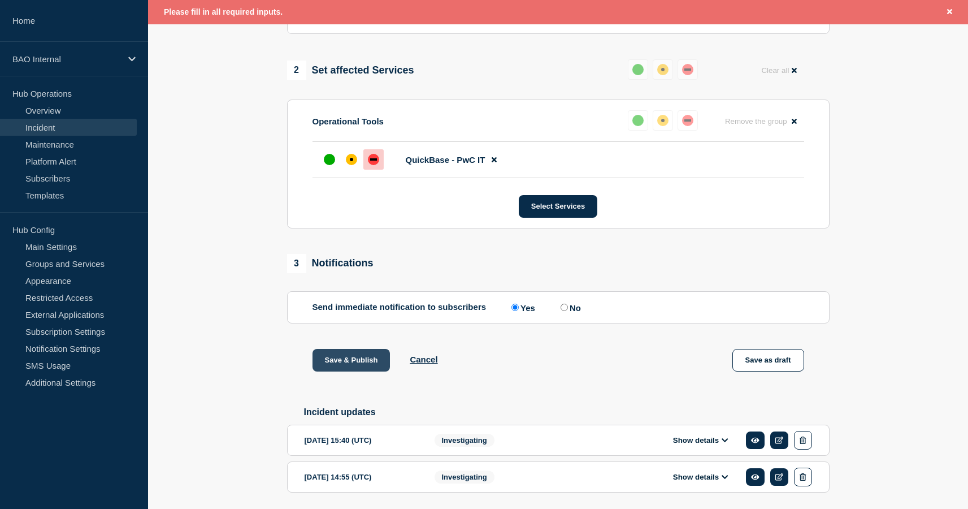
click at [348, 371] on button "Save & Publish" at bounding box center [352, 360] width 78 height 23
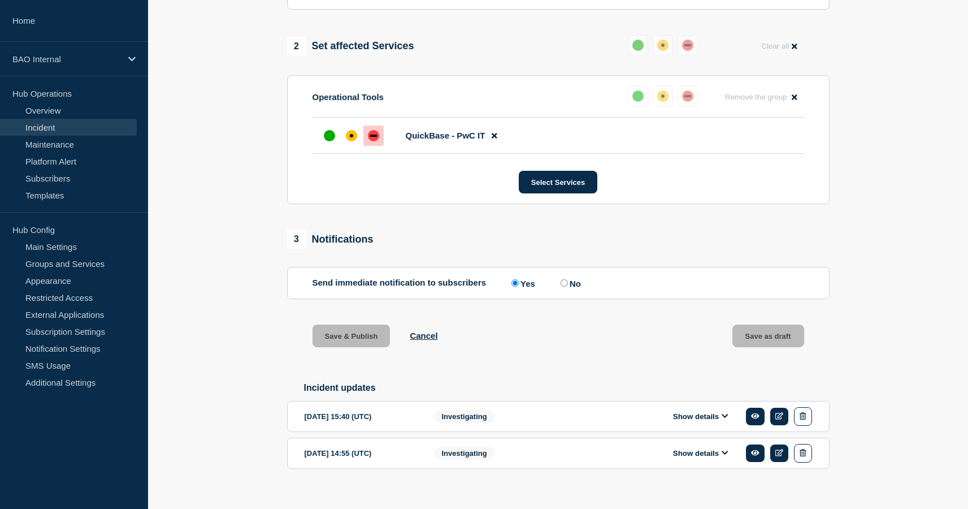
scroll to position [419, 0]
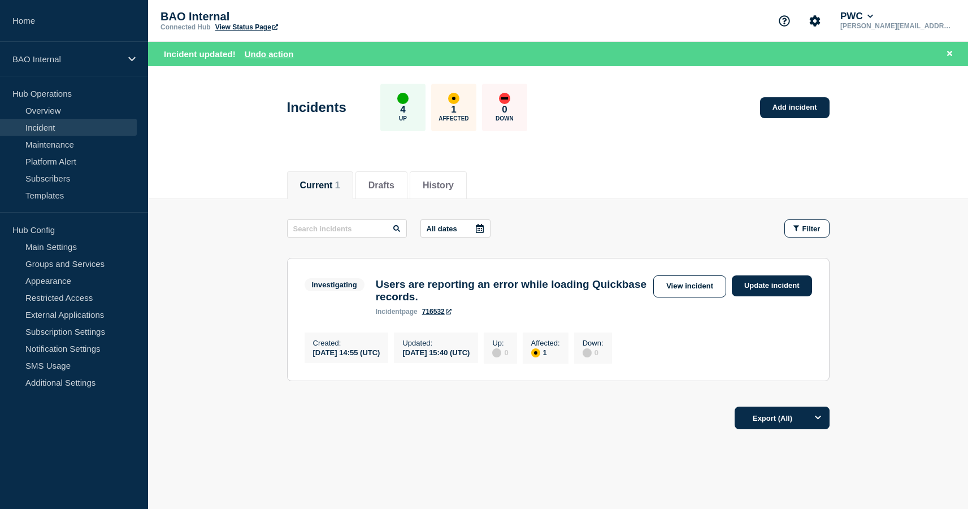
click at [227, 29] on link "View Status Page" at bounding box center [246, 27] width 63 height 8
